Goal: Task Accomplishment & Management: Manage account settings

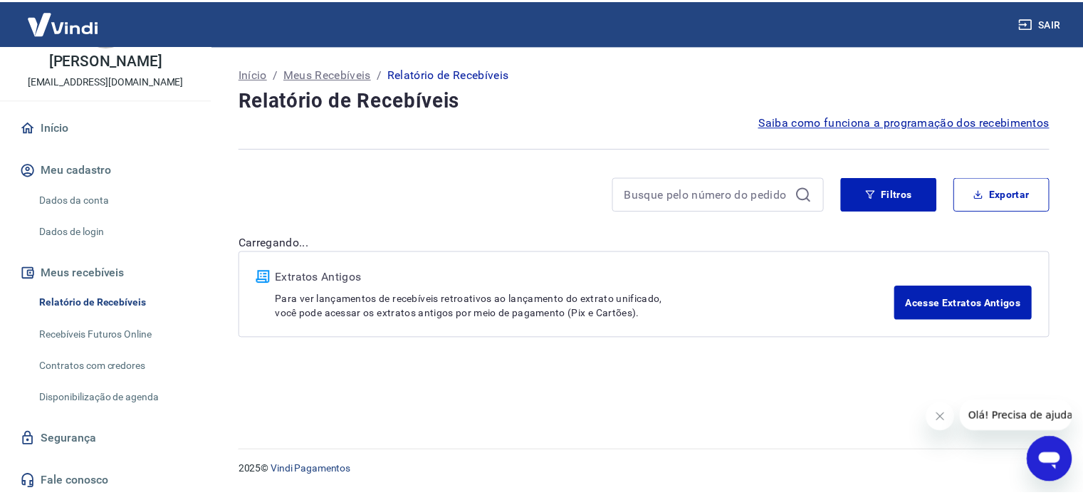
scroll to position [68, 0]
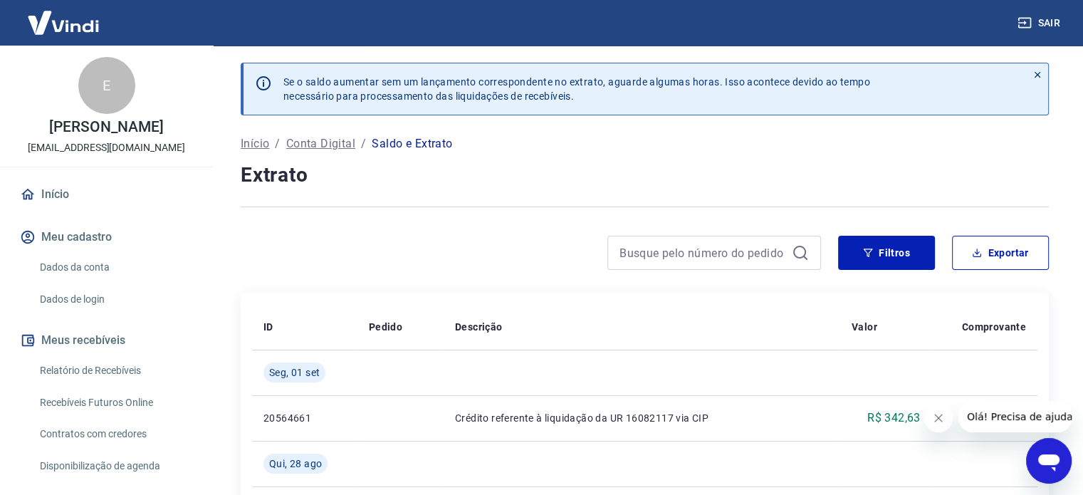
click at [397, 100] on p "Se o saldo aumentar sem um lançamento correspondente no extrato, aguarde alguma…" at bounding box center [576, 89] width 587 height 28
click at [1031, 80] on div at bounding box center [1037, 88] width 21 height 51
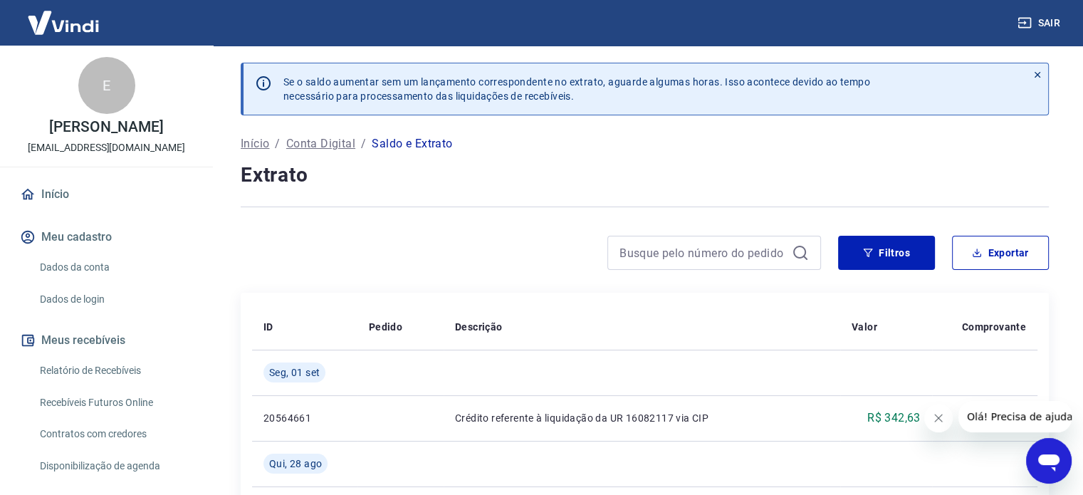
click at [1040, 77] on icon at bounding box center [1038, 75] width 6 height 6
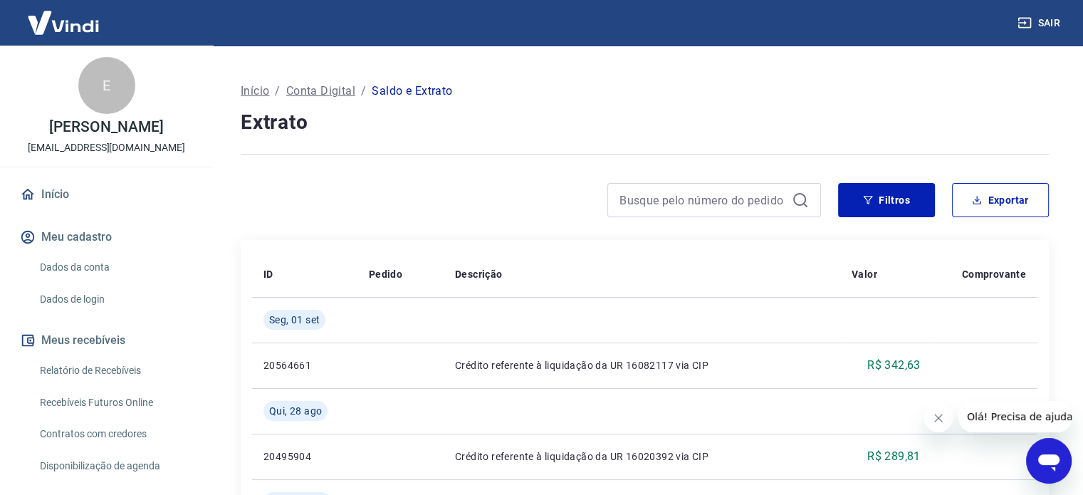
scroll to position [70, 0]
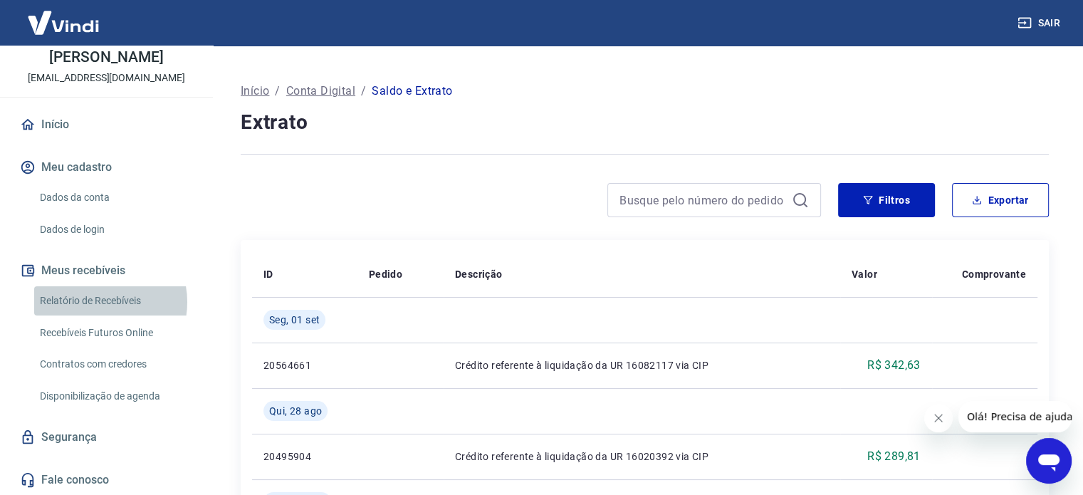
click at [96, 301] on link "Relatório de Recebíveis" at bounding box center [115, 300] width 162 height 29
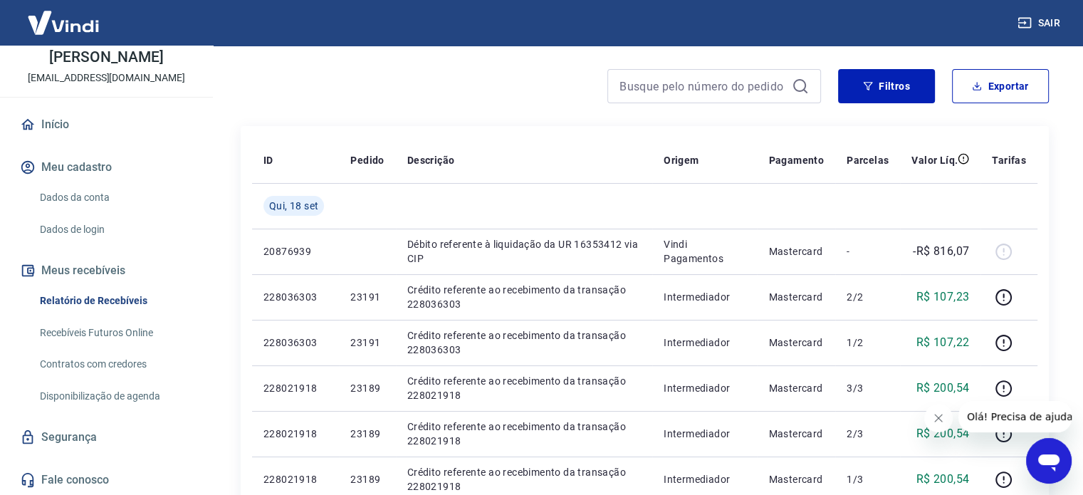
scroll to position [108, 0]
click at [944, 426] on button "Fechar mensagem da empresa" at bounding box center [938, 418] width 28 height 28
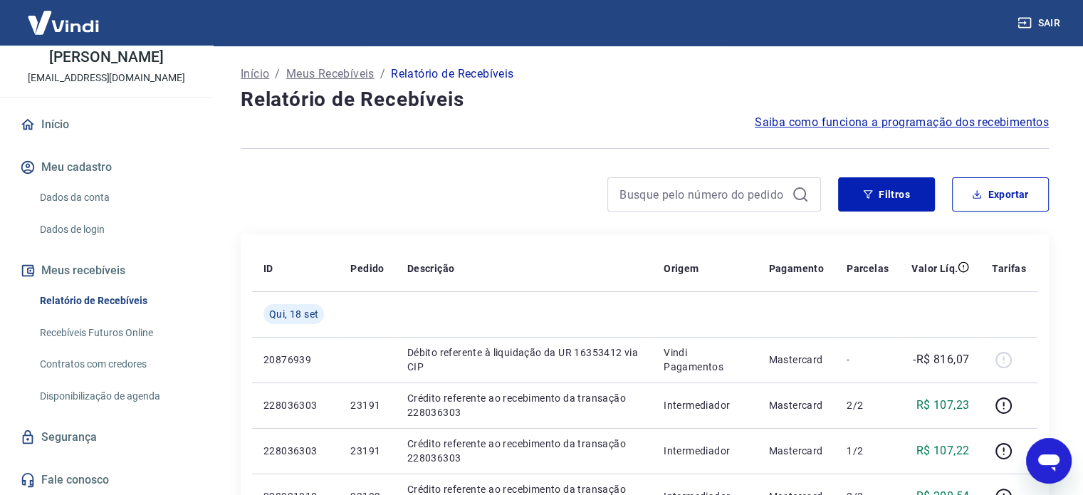
scroll to position [0, 0]
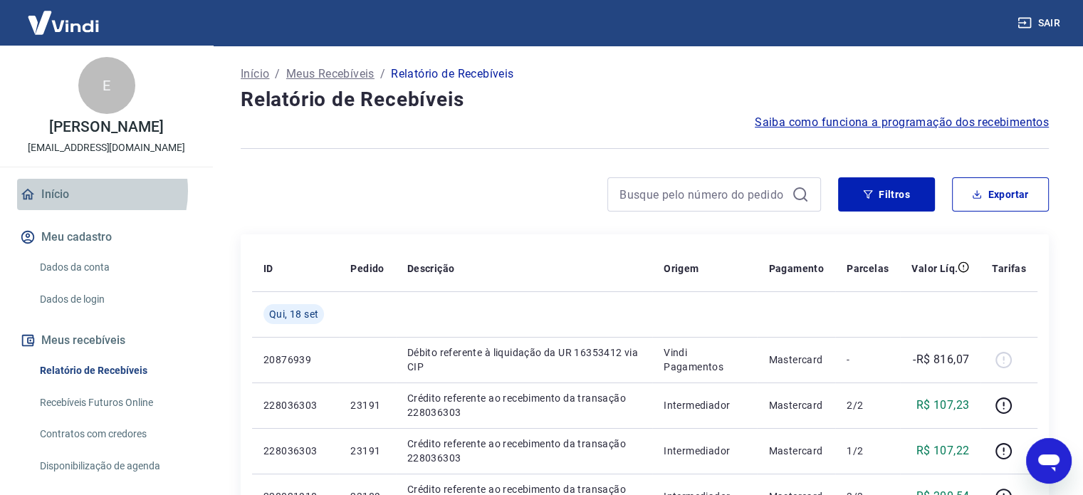
click at [85, 191] on link "Início" at bounding box center [106, 194] width 179 height 31
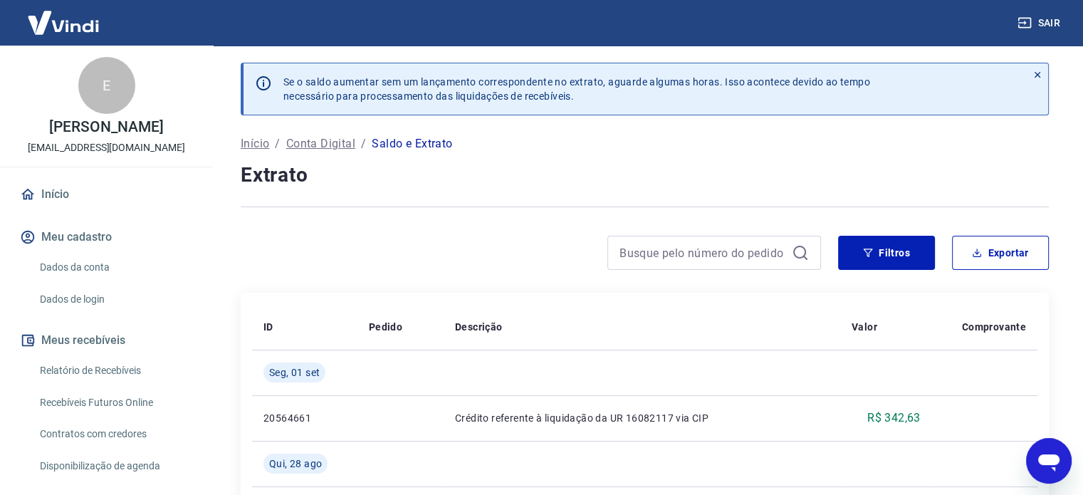
click at [406, 140] on p "Saldo e Extrato" at bounding box center [412, 143] width 80 height 17
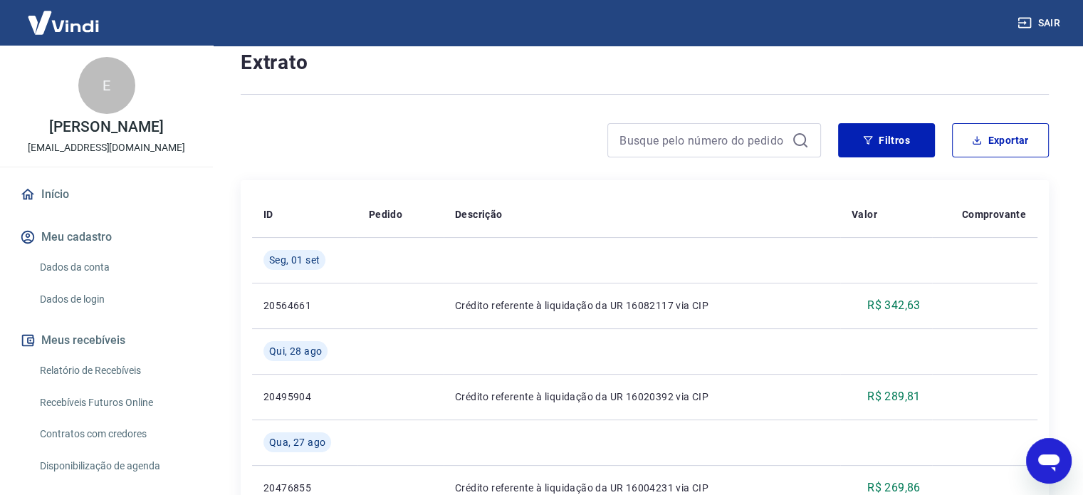
scroll to position [114, 0]
click at [419, 153] on div at bounding box center [531, 139] width 580 height 34
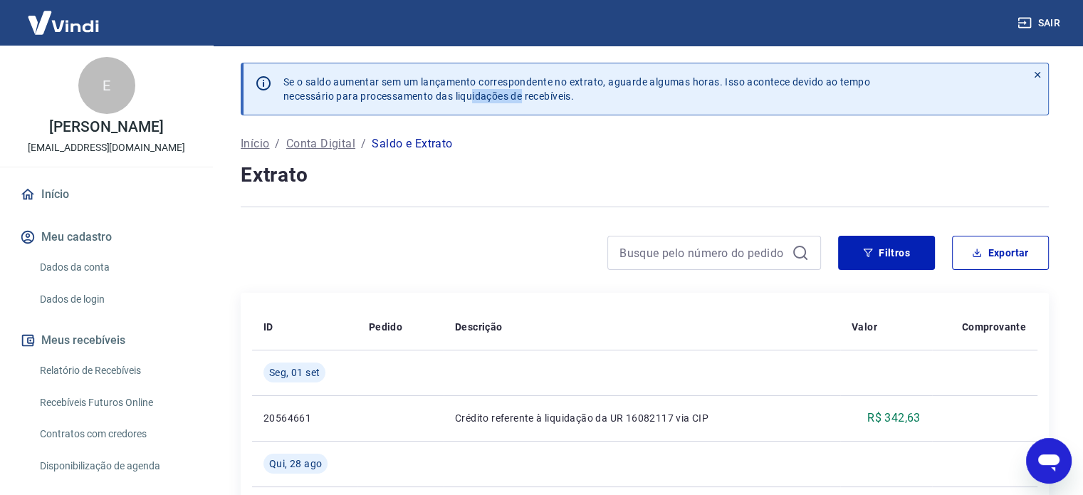
drag, startPoint x: 516, startPoint y: 109, endPoint x: 458, endPoint y: 95, distance: 59.3
click at [458, 95] on div "Se o saldo aumentar sem um lançamento correspondente no extrato, aguarde alguma…" at bounding box center [649, 88] width 755 height 51
click at [458, 95] on p "Se o saldo aumentar sem um lançamento correspondente no extrato, aguarde alguma…" at bounding box center [576, 89] width 587 height 28
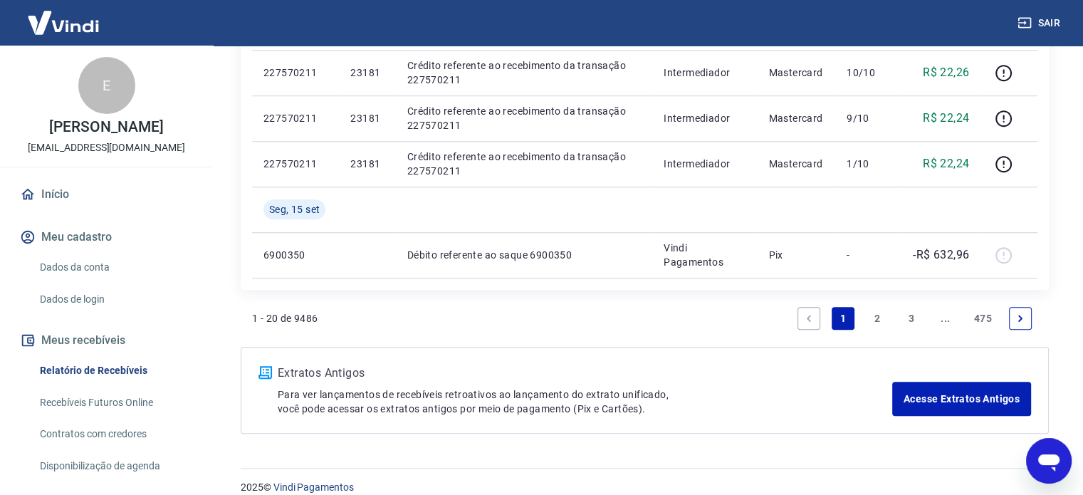
scroll to position [1123, 0]
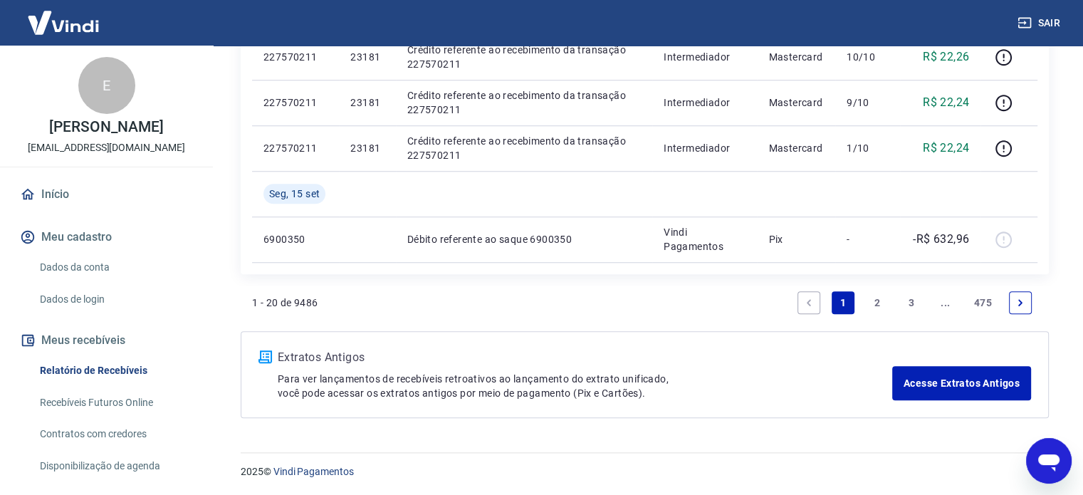
click at [872, 306] on link "2" at bounding box center [877, 302] width 23 height 23
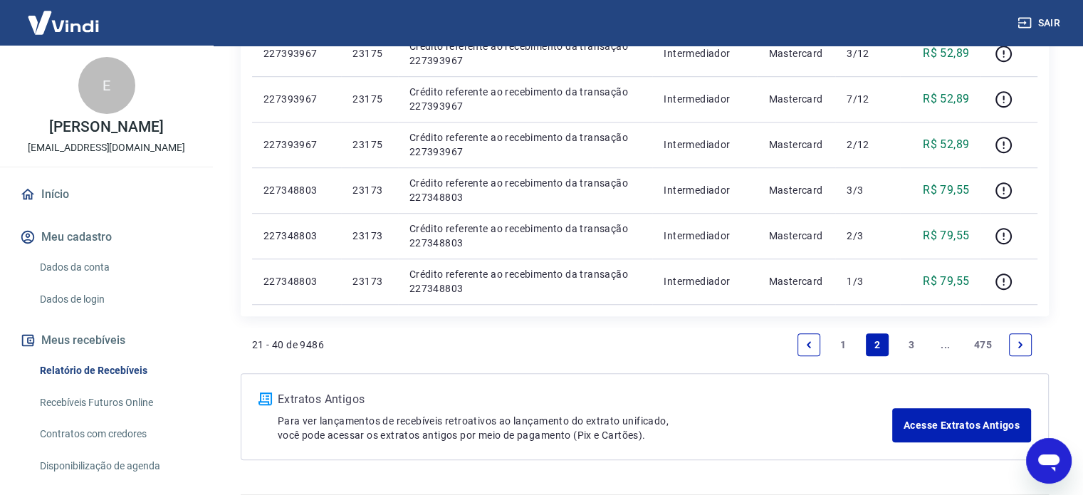
scroll to position [1032, 0]
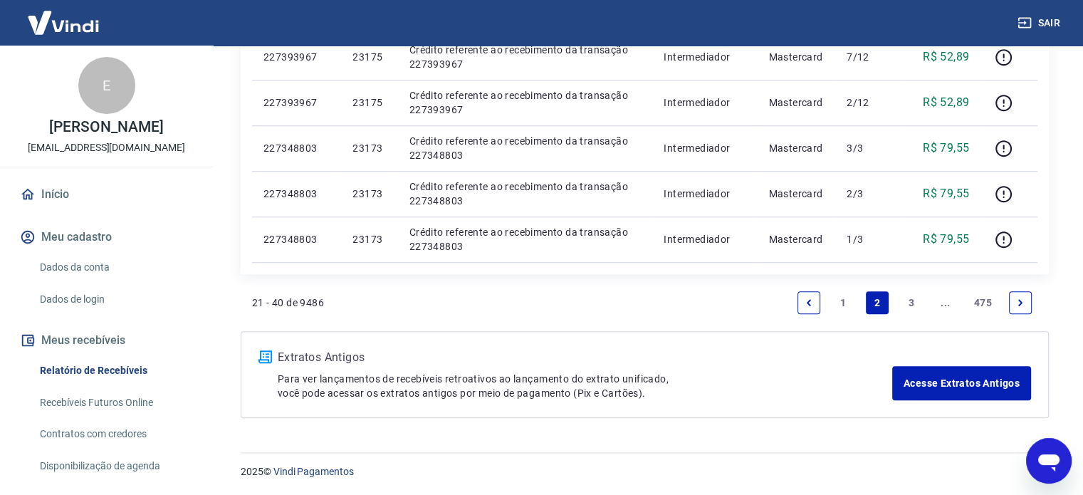
click at [841, 304] on link "1" at bounding box center [843, 302] width 23 height 23
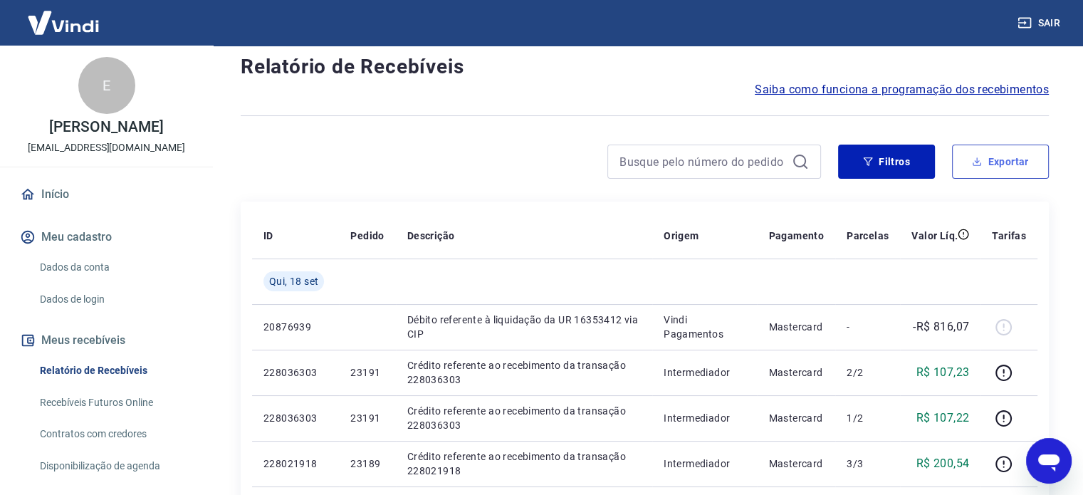
scroll to position [33, 0]
click at [987, 150] on button "Exportar" at bounding box center [1000, 161] width 97 height 34
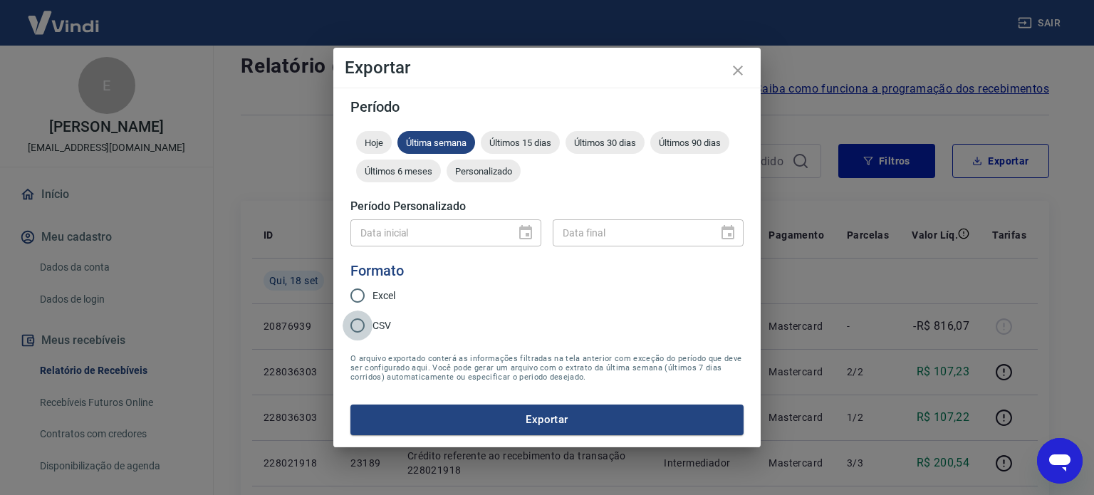
click at [370, 325] on input "CSV" at bounding box center [358, 326] width 30 height 30
radio input "true"
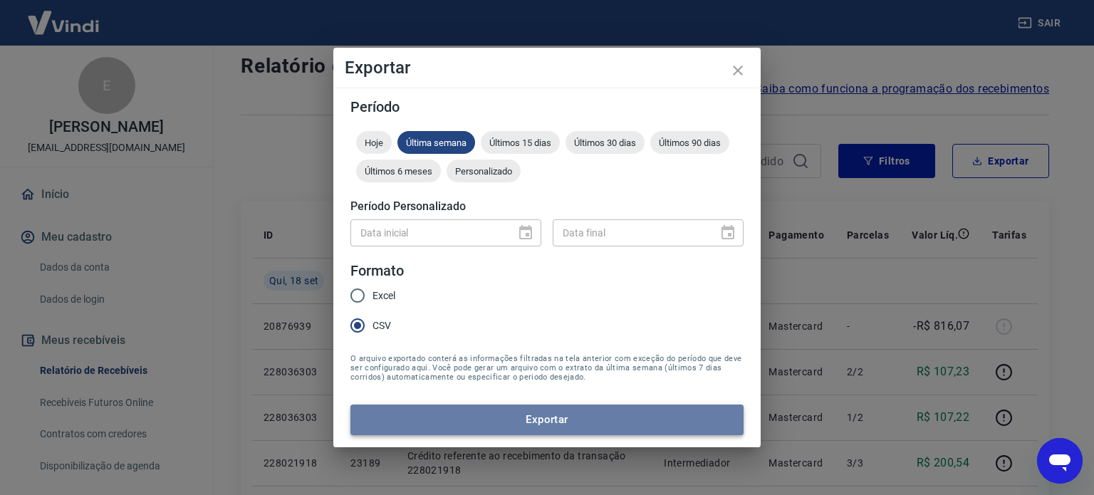
click at [540, 430] on button "Exportar" at bounding box center [546, 420] width 393 height 30
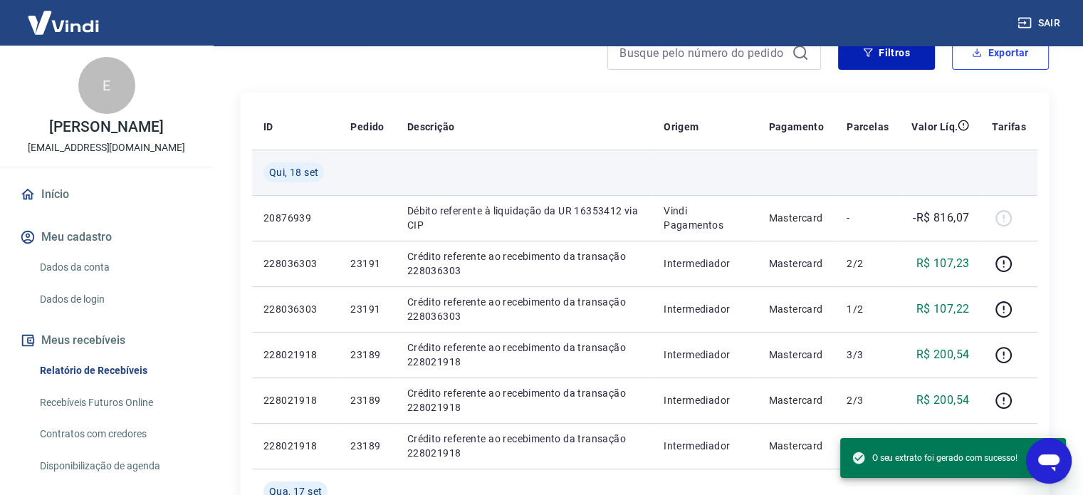
scroll to position [142, 0]
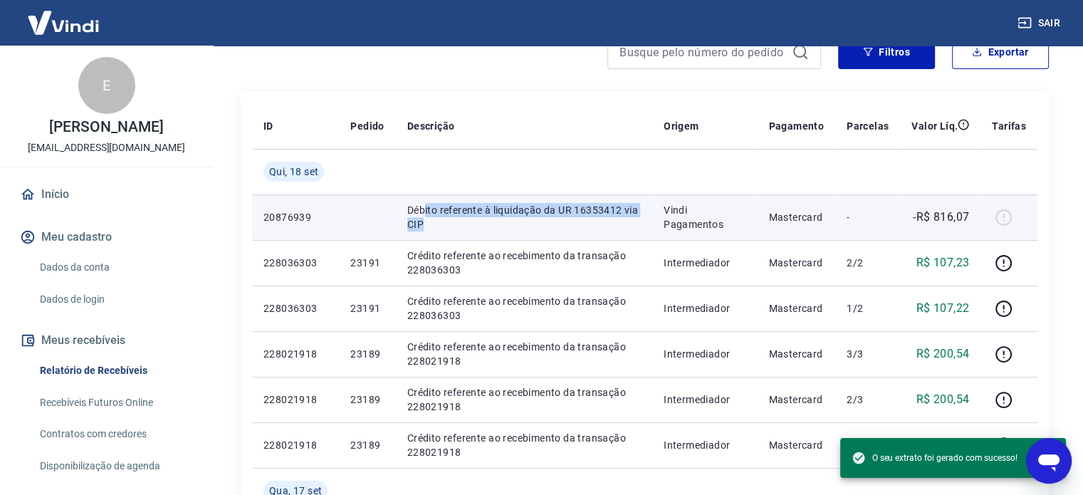
drag, startPoint x: 471, startPoint y: 237, endPoint x: 419, endPoint y: 214, distance: 57.1
click at [419, 214] on td "Débito referente à liquidação da UR 16353412 via CIP" at bounding box center [524, 217] width 256 height 46
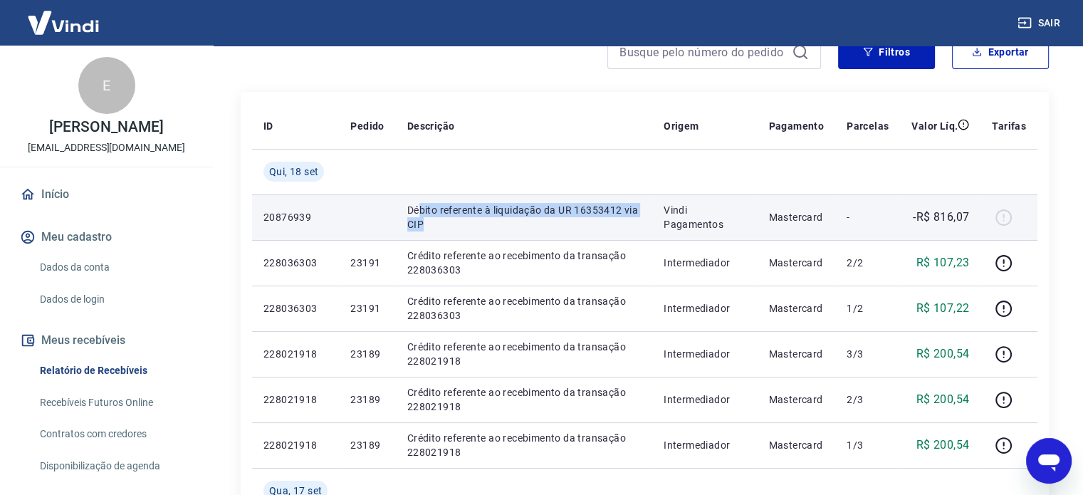
click at [419, 214] on p "Débito referente à liquidação da UR 16353412 via CIP" at bounding box center [524, 217] width 234 height 28
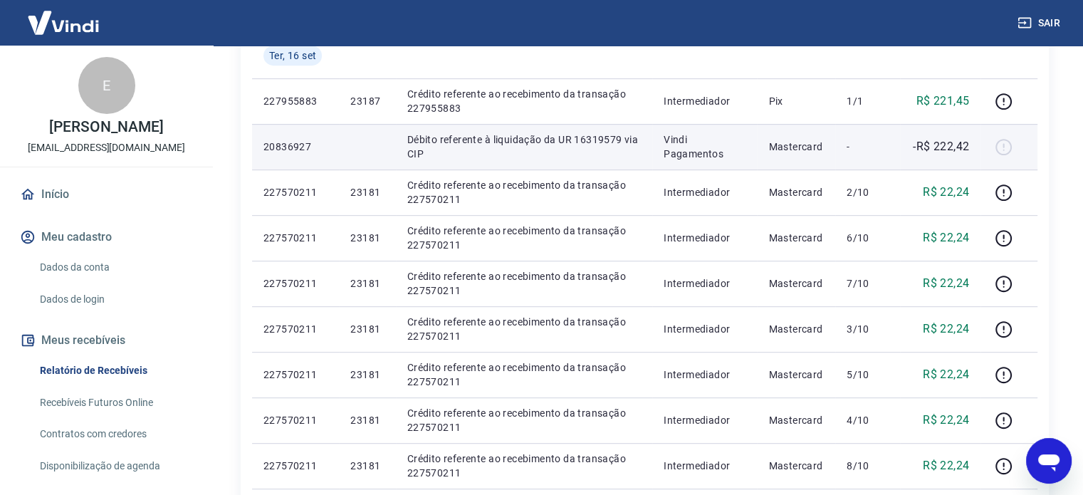
scroll to position [0, 0]
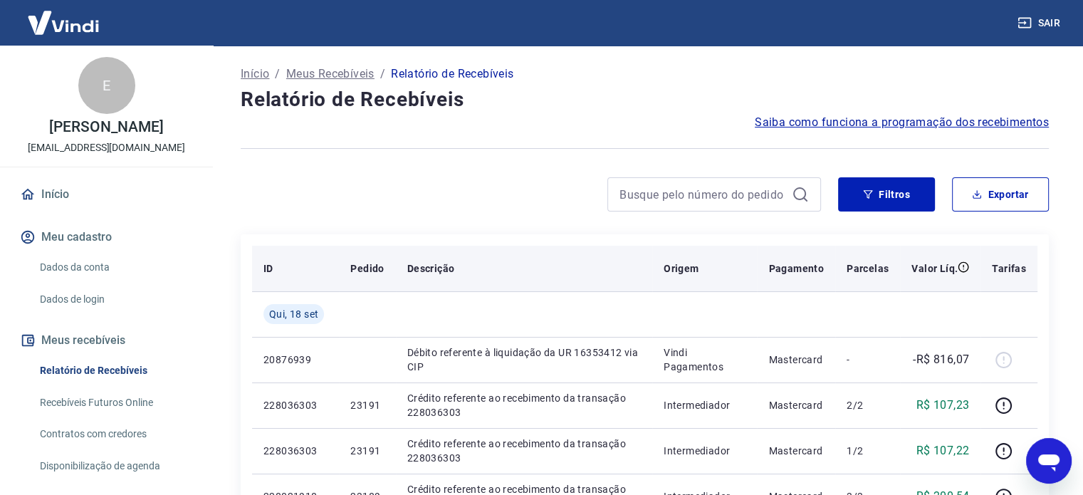
click at [540, 287] on th "Descrição" at bounding box center [524, 269] width 256 height 46
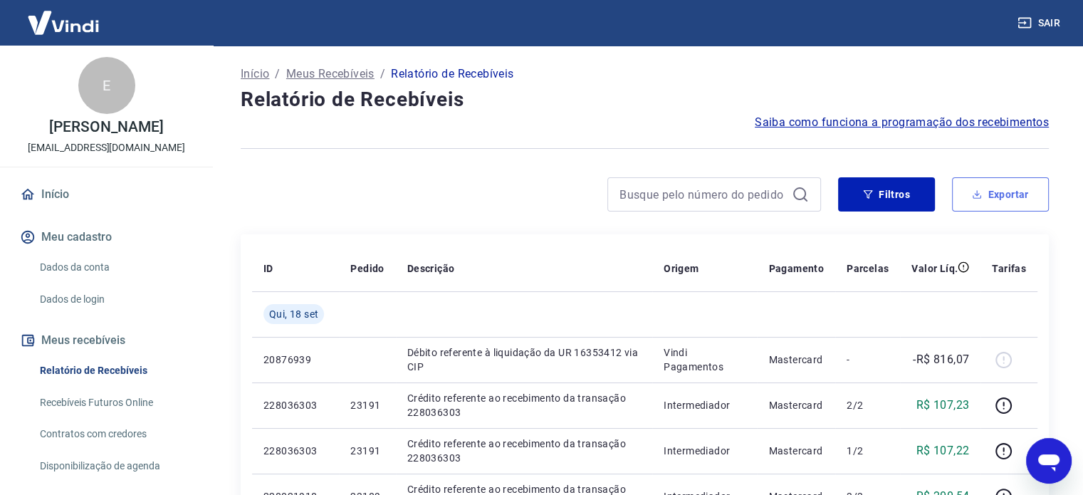
click at [1000, 193] on button "Exportar" at bounding box center [1000, 194] width 97 height 34
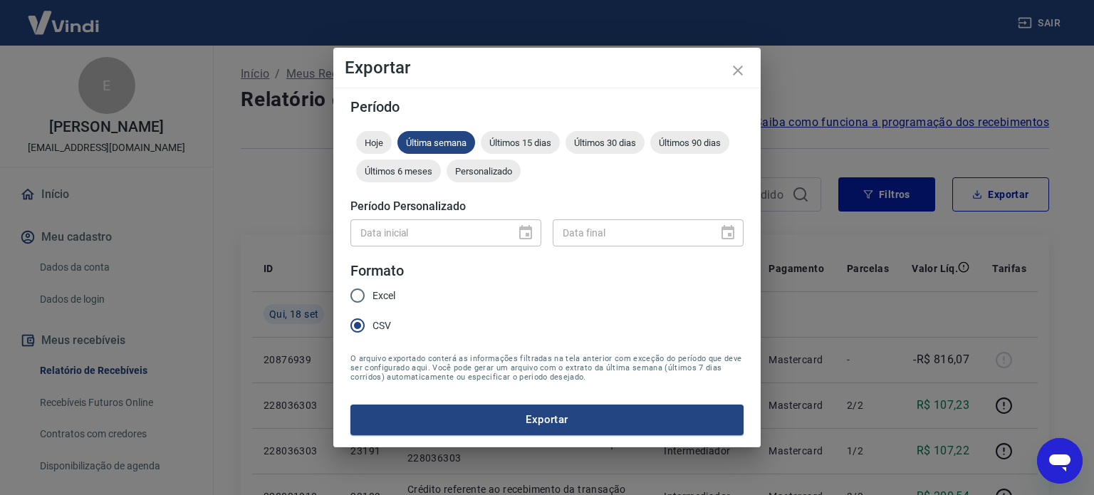
click at [378, 293] on span "Excel" at bounding box center [383, 295] width 23 height 15
click at [372, 293] on input "Excel" at bounding box center [358, 296] width 30 height 30
radio input "true"
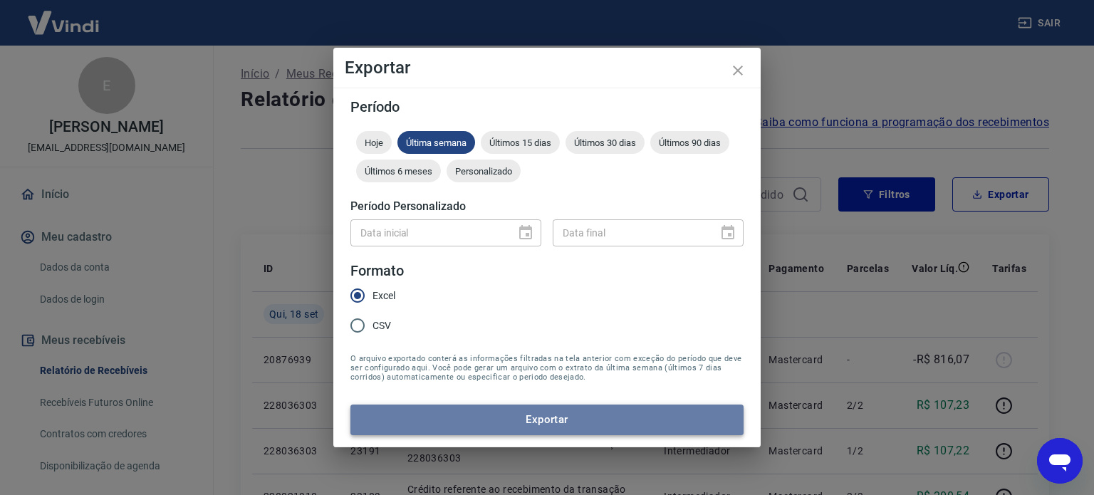
click at [402, 407] on button "Exportar" at bounding box center [546, 420] width 393 height 30
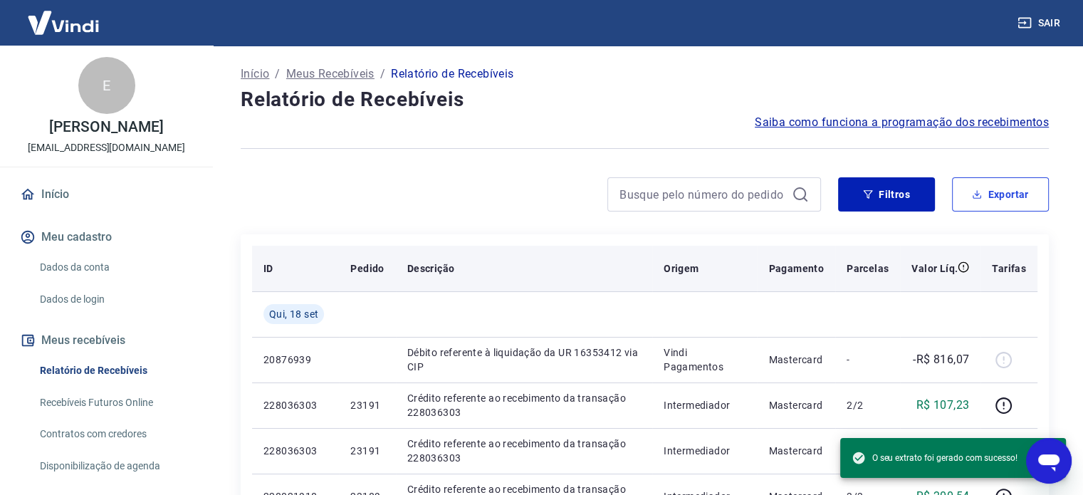
scroll to position [47, 0]
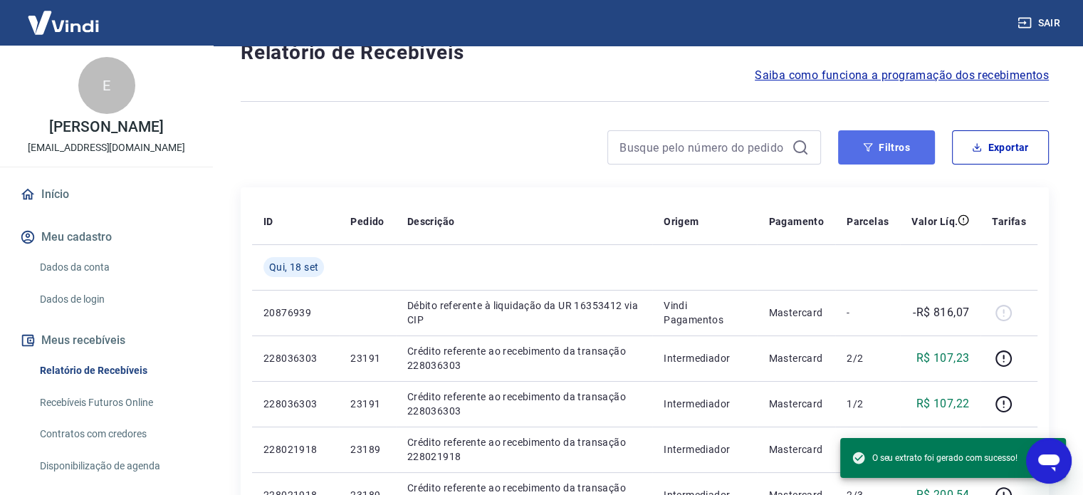
click at [886, 144] on button "Filtros" at bounding box center [886, 147] width 97 height 34
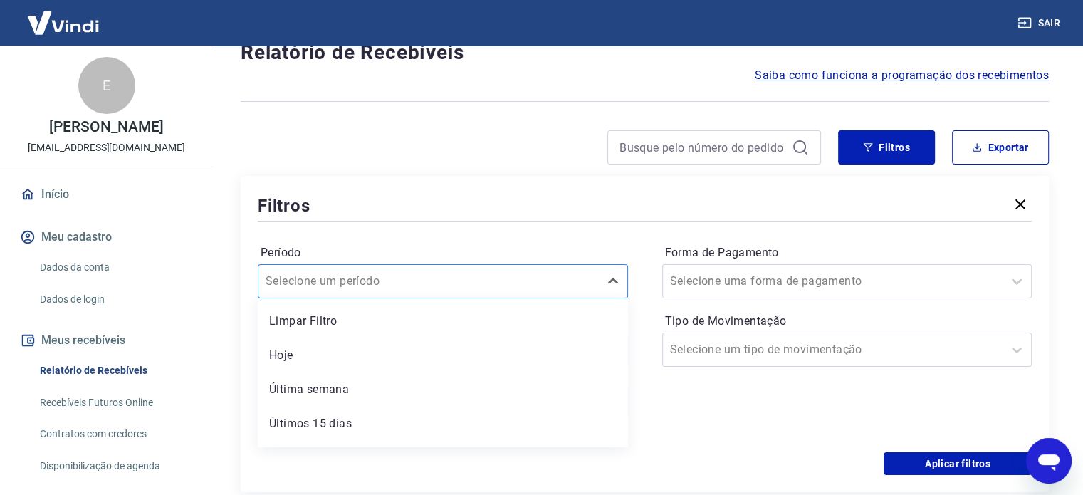
scroll to position [65, 0]
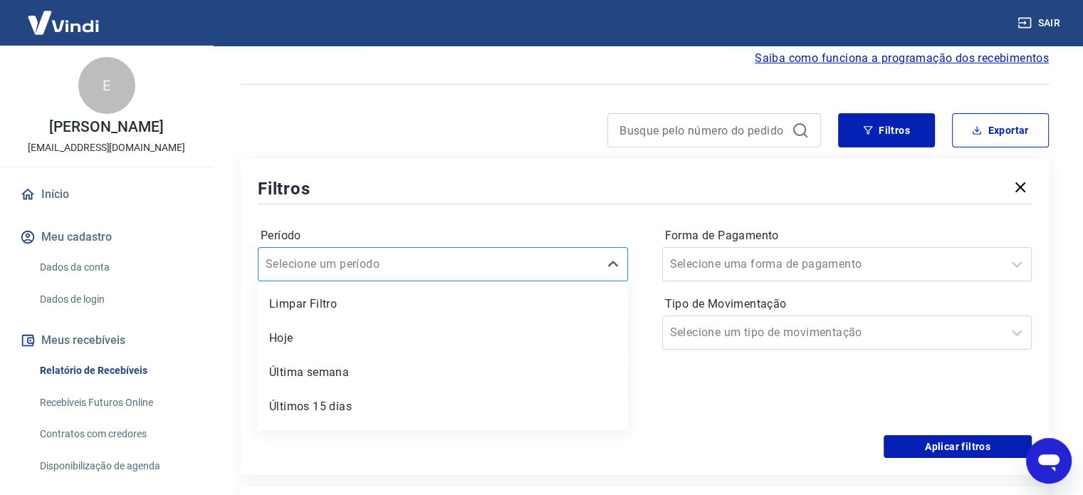
click at [452, 281] on div "option Limpar Filtro focused, 1 of 7. 7 results available. Use Up and Down to c…" at bounding box center [443, 264] width 370 height 34
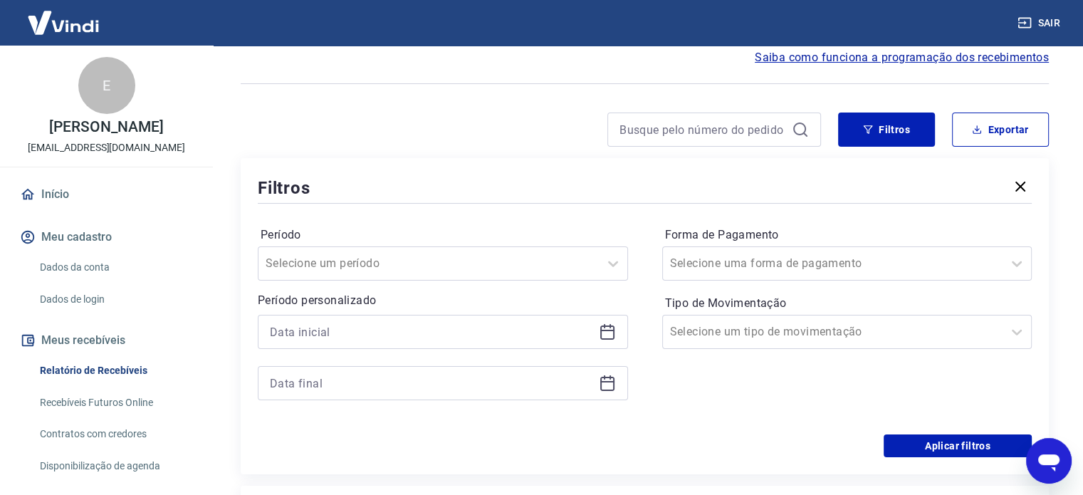
click at [376, 231] on label "Período" at bounding box center [443, 234] width 365 height 17
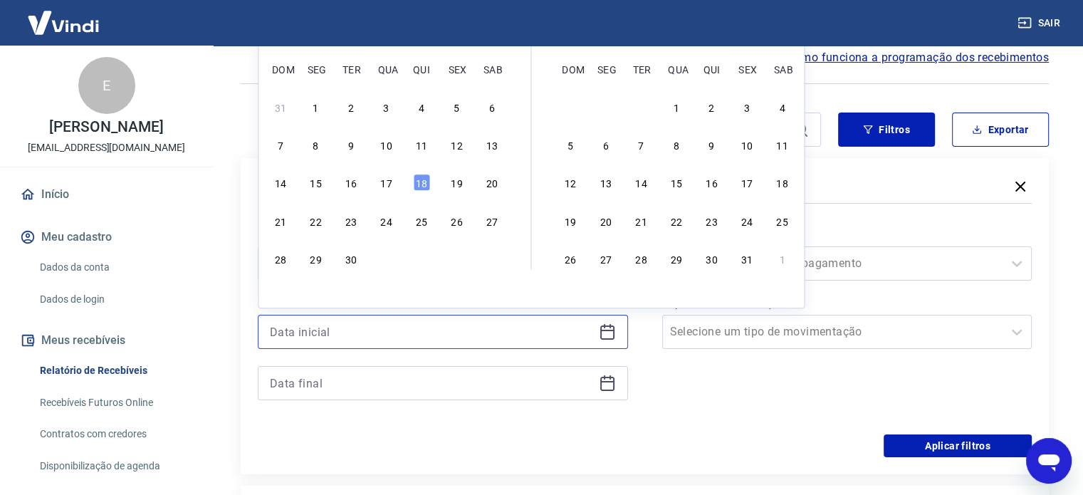
click at [362, 322] on input at bounding box center [431, 331] width 323 height 21
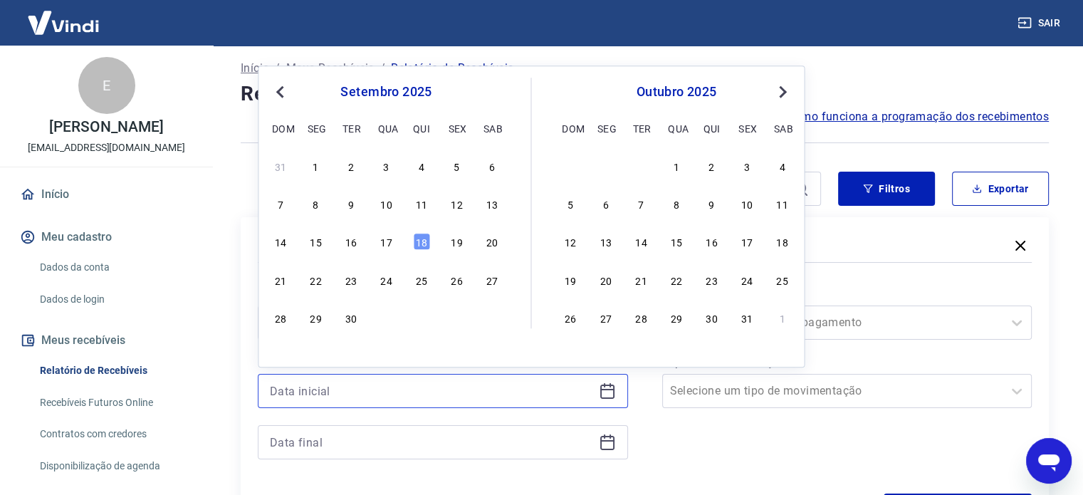
scroll to position [5, 0]
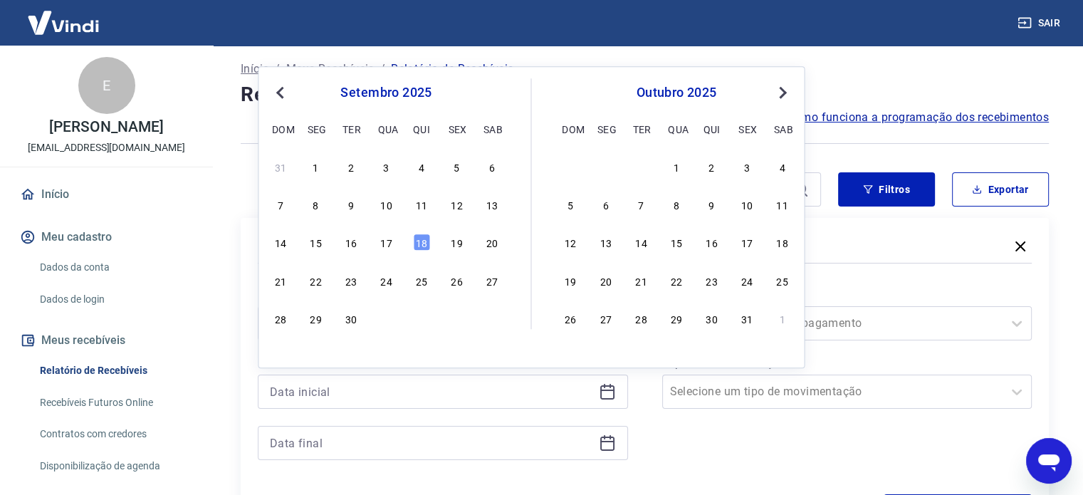
click at [281, 93] on span "Previous Month" at bounding box center [281, 92] width 0 height 16
click at [315, 284] on div "18" at bounding box center [316, 280] width 17 height 17
type input "18/08/2025"
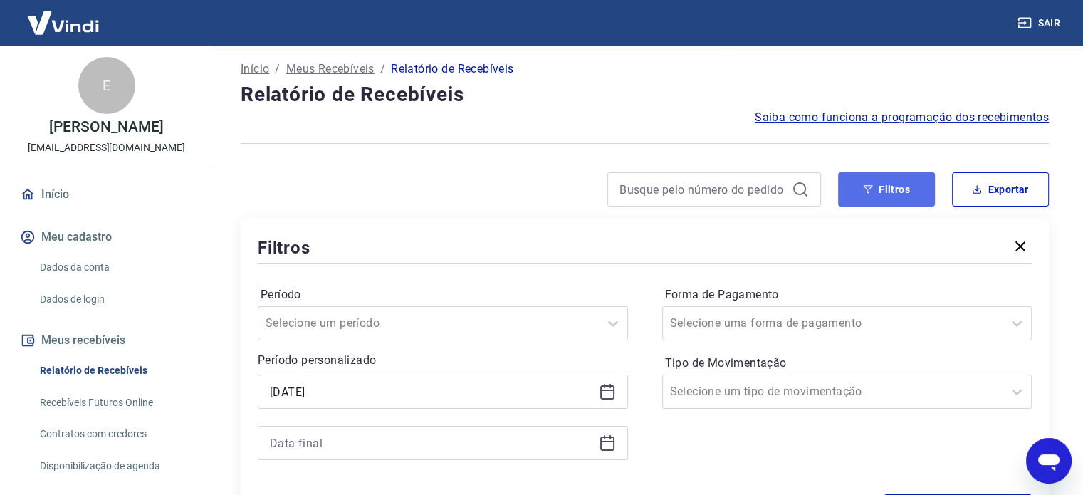
click at [924, 181] on button "Filtros" at bounding box center [886, 189] width 97 height 34
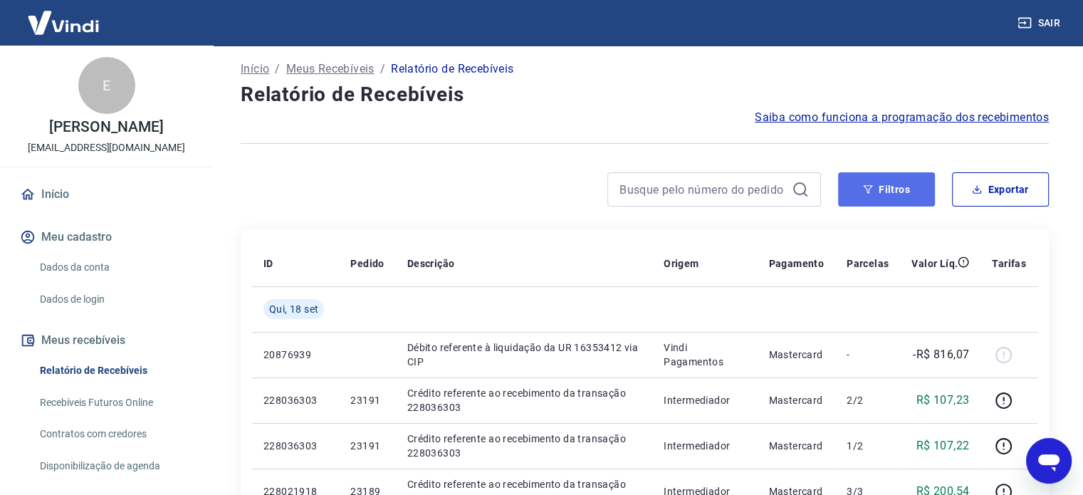
click at [870, 187] on icon "button" at bounding box center [868, 189] width 10 height 10
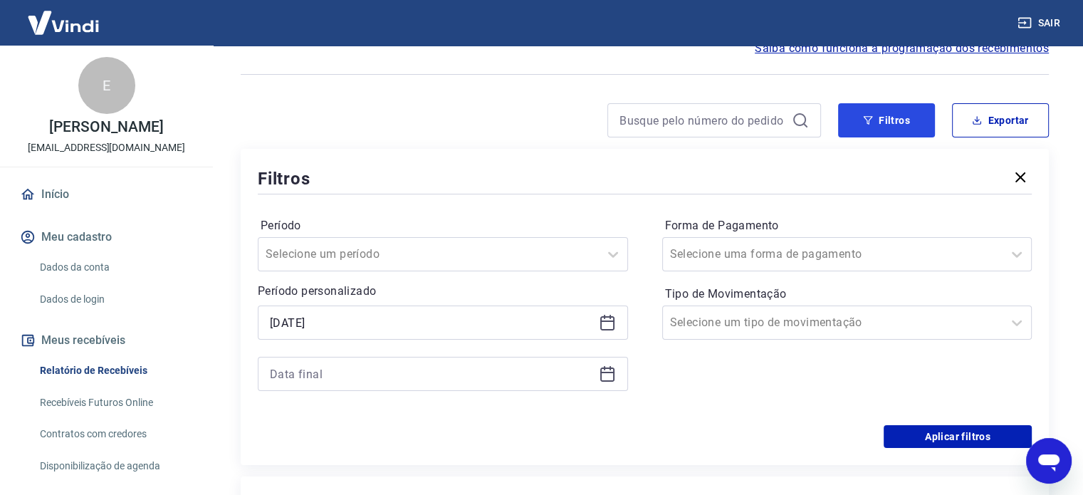
scroll to position [75, 0]
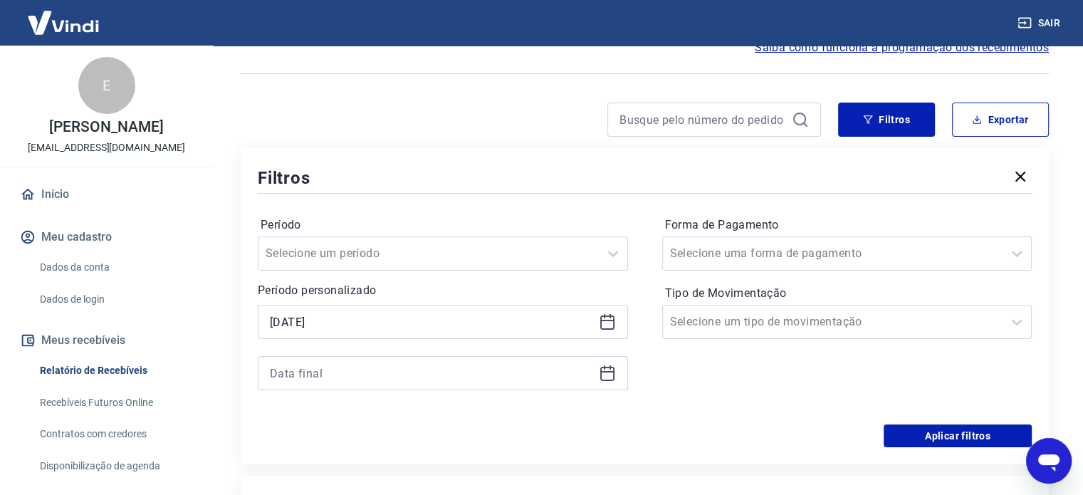
click at [494, 360] on div at bounding box center [443, 373] width 370 height 34
click at [615, 376] on icon at bounding box center [607, 373] width 17 height 17
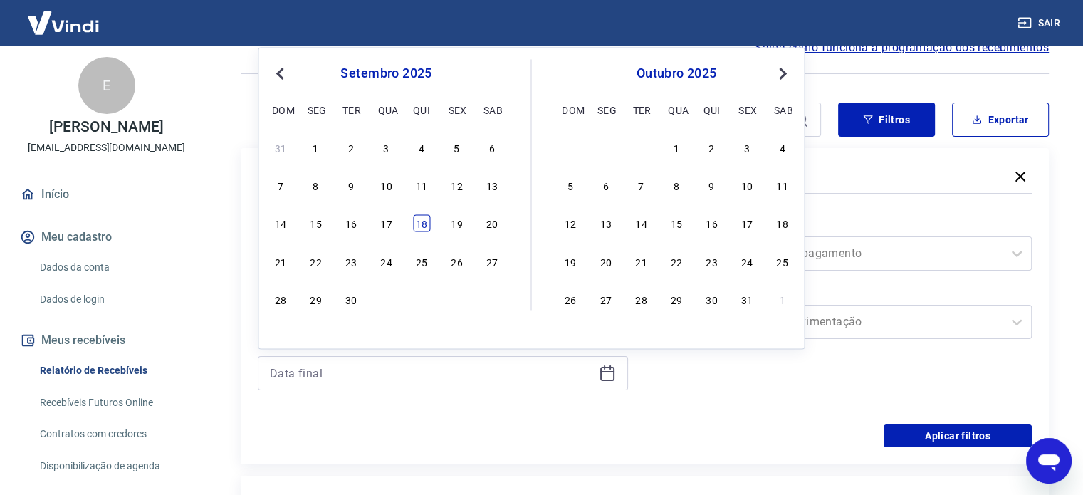
click at [424, 224] on div "18" at bounding box center [421, 223] width 17 height 17
type input "18/09/2025"
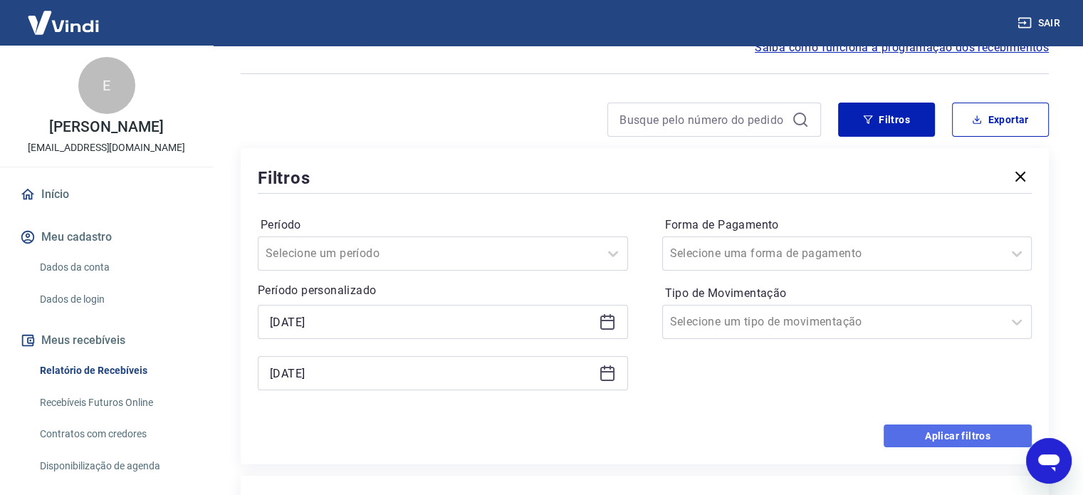
click at [899, 435] on button "Aplicar filtros" at bounding box center [958, 435] width 148 height 23
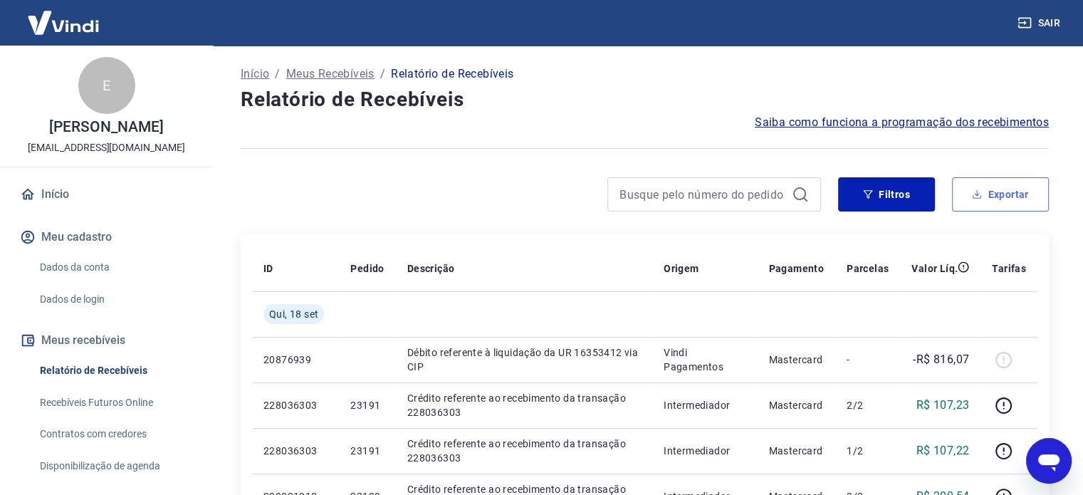
click at [971, 194] on button "Exportar" at bounding box center [1000, 194] width 97 height 34
type input "18/08/2025"
type input "18/09/2025"
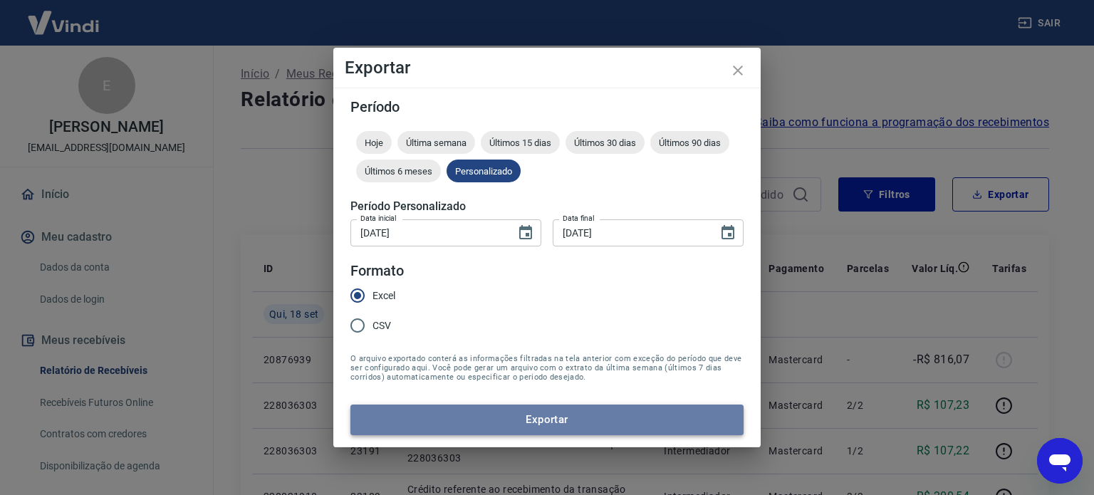
click at [572, 414] on button "Exportar" at bounding box center [546, 420] width 393 height 30
